Goal: Information Seeking & Learning: Learn about a topic

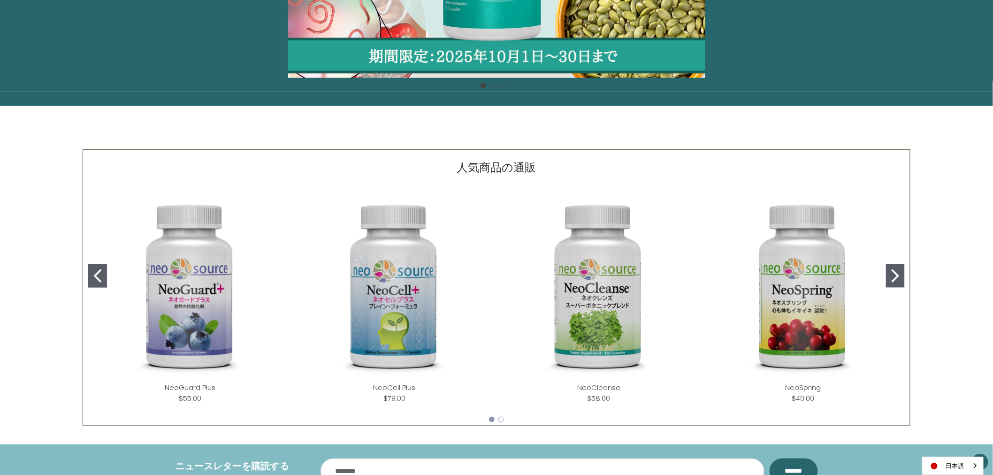
scroll to position [278, 0]
click at [611, 329] on img "NeoCleanse" at bounding box center [598, 286] width 189 height 189
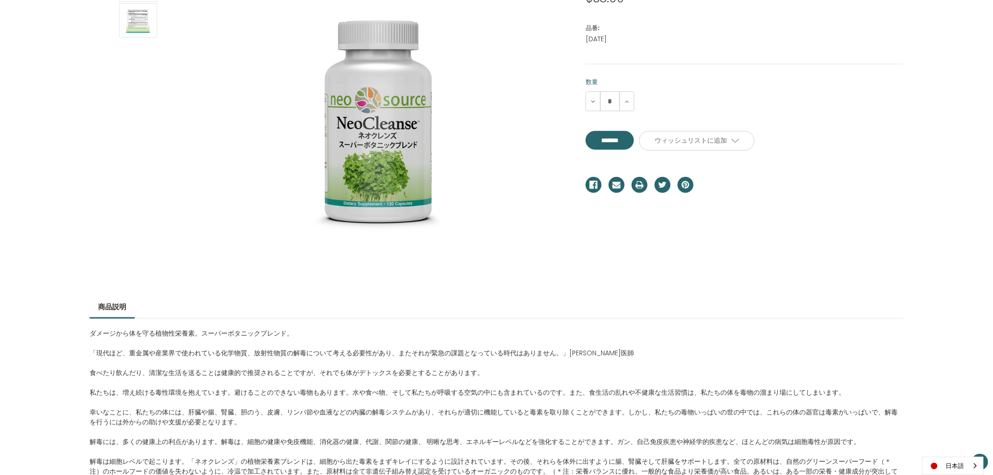
scroll to position [104, 0]
